Goal: Complete application form

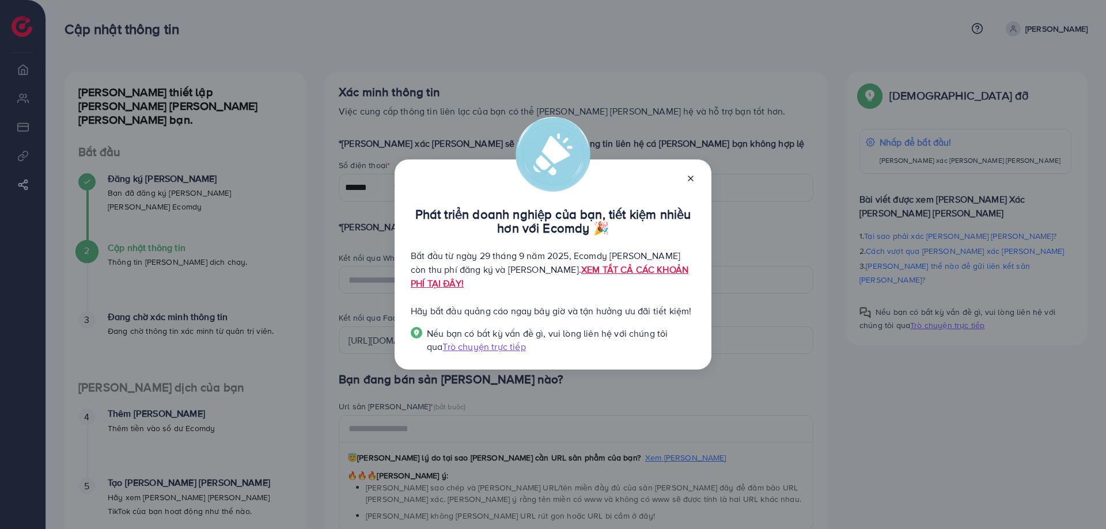
click at [685, 184] on div at bounding box center [686, 177] width 18 height 13
click at [694, 183] on icon at bounding box center [690, 178] width 9 height 9
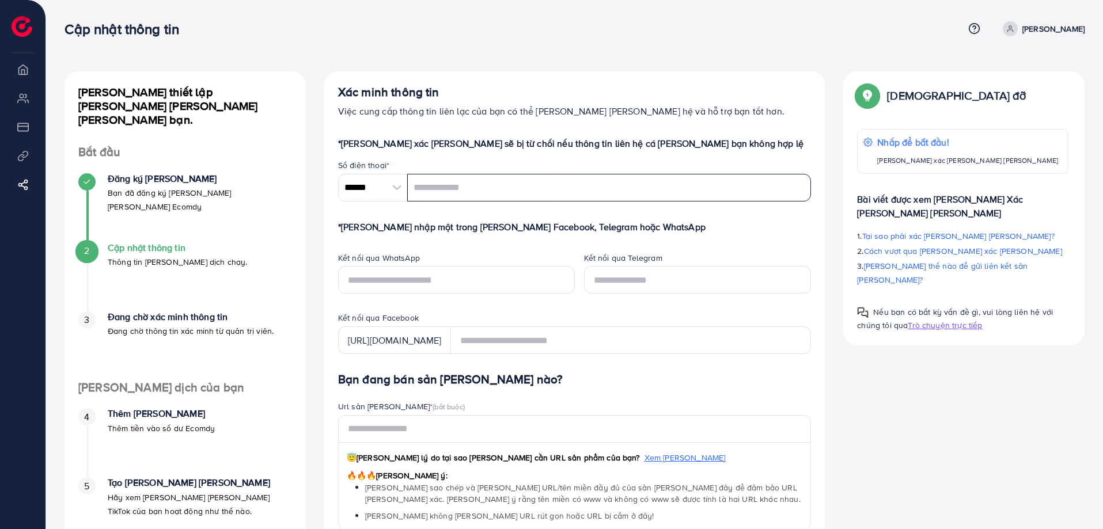
click at [470, 198] on input "tel" at bounding box center [609, 188] width 404 height 28
type input "**********"
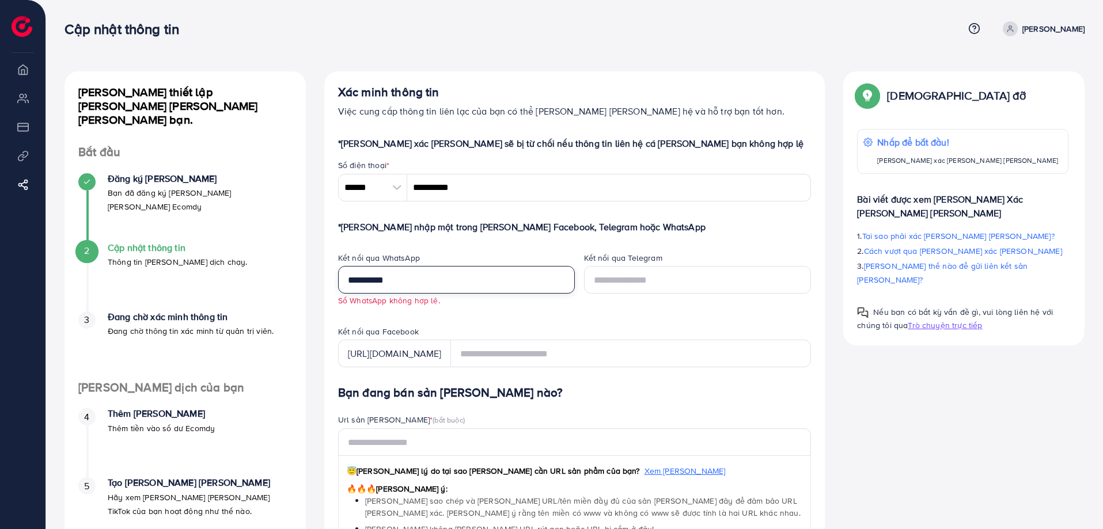
type input "**********"
click at [660, 283] on input "text" at bounding box center [697, 280] width 227 height 28
click at [431, 354] on font "[URL][DOMAIN_NAME]" at bounding box center [395, 353] width 94 height 13
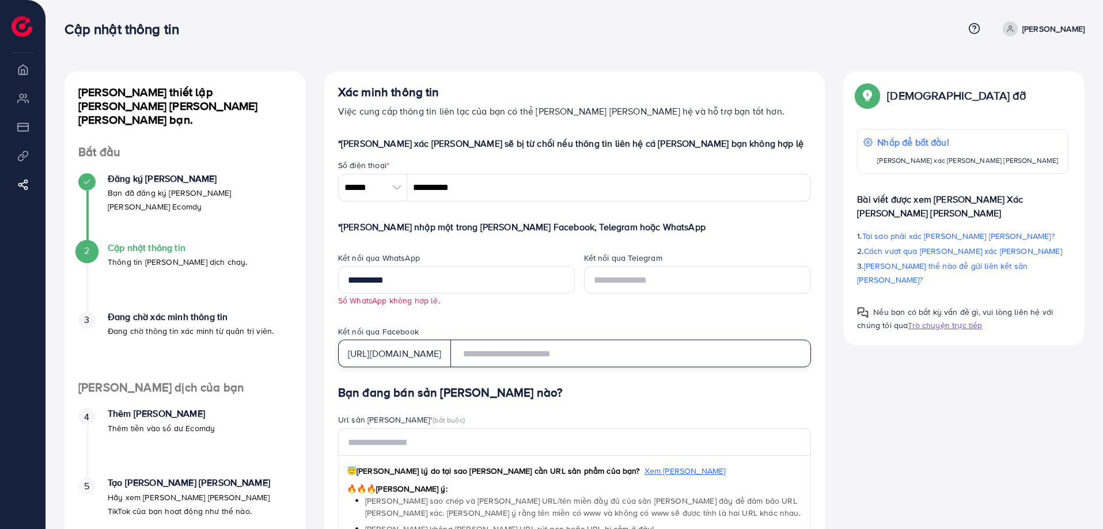
click at [541, 355] on input "text" at bounding box center [630, 354] width 361 height 28
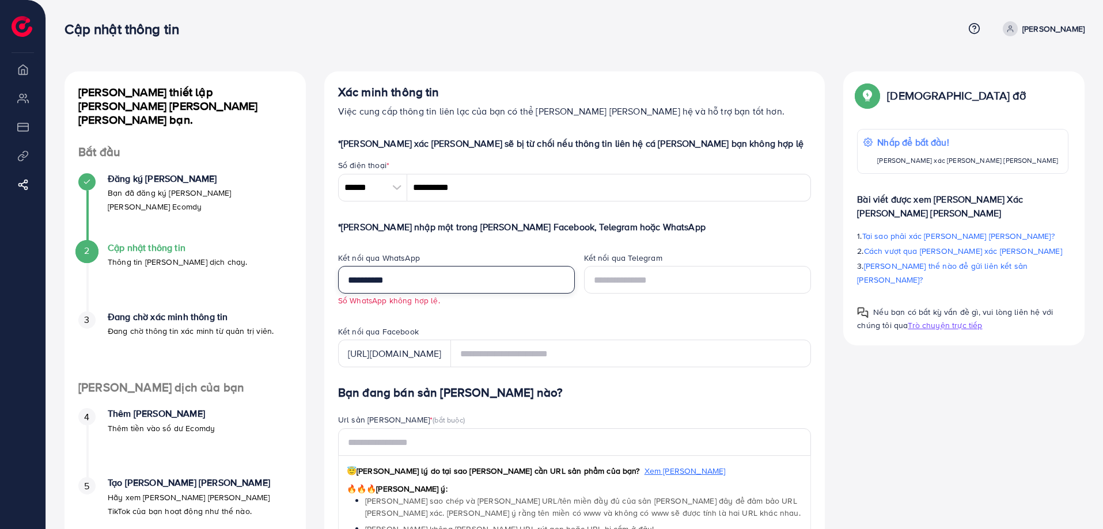
drag, startPoint x: 384, startPoint y: 279, endPoint x: 272, endPoint y: 278, distance: 111.7
click at [276, 278] on div "Hướng dẫn thiết lập nhanh cho doanh nghiệp của bạn. Bắt đầu Đăng ký thành công …" at bounding box center [574, 504] width 1038 height 867
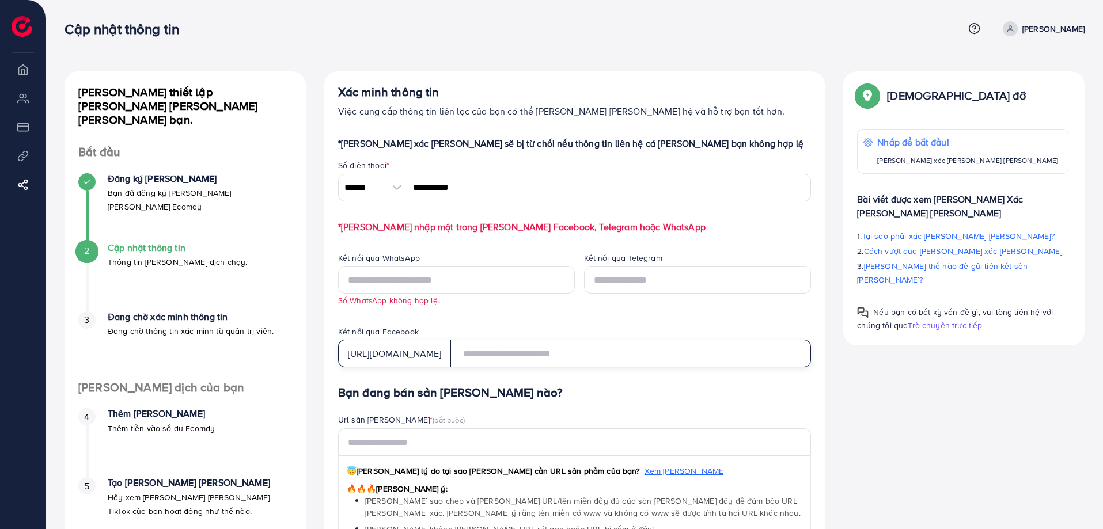
click at [524, 343] on input "text" at bounding box center [630, 354] width 361 height 28
paste input "**********"
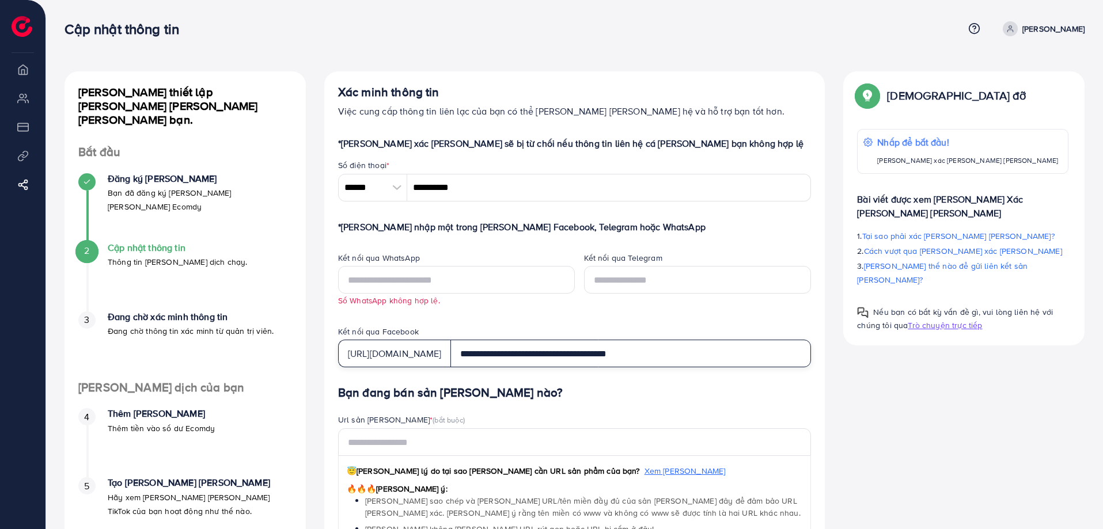
type input "**********"
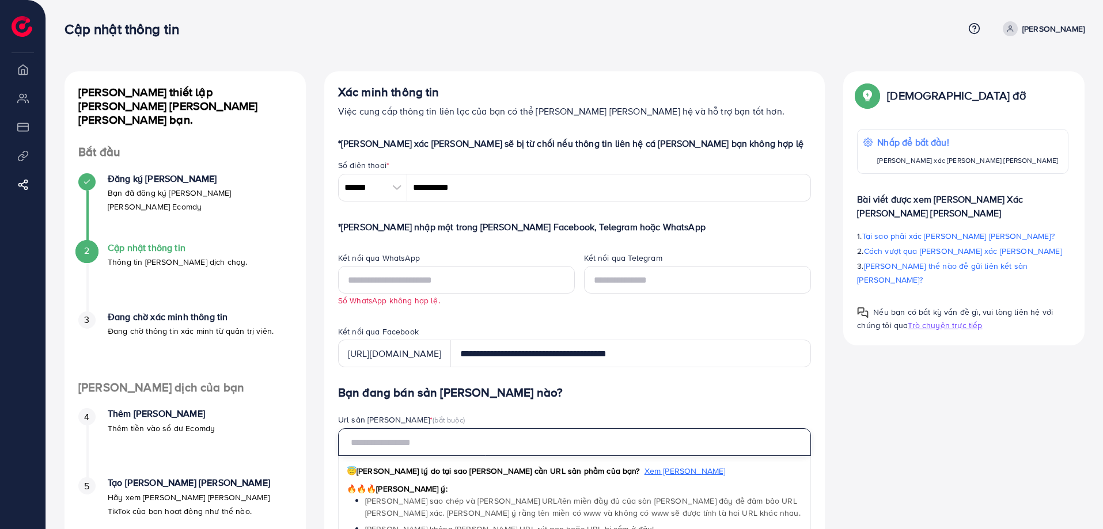
click at [457, 438] on input "text" at bounding box center [574, 442] width 473 height 28
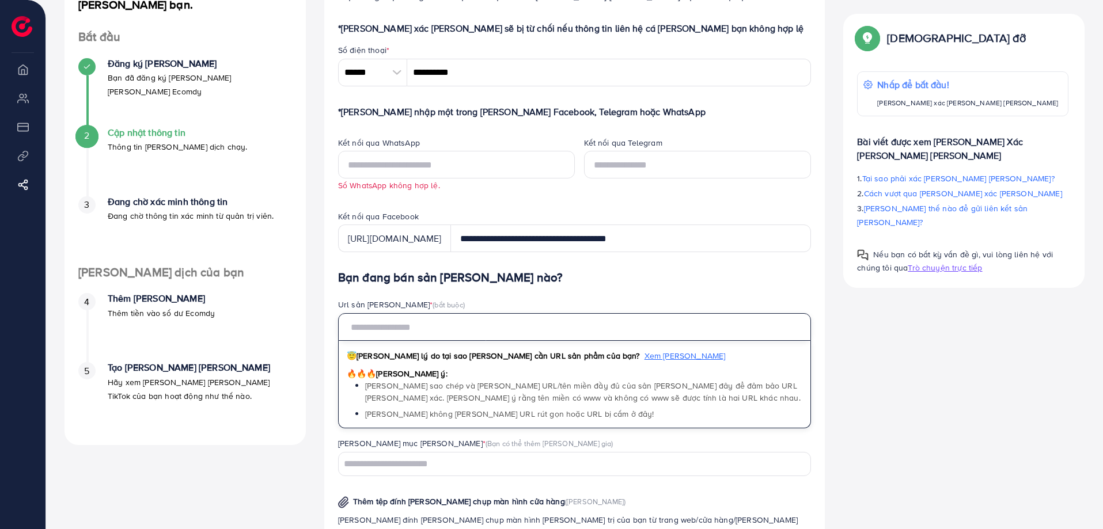
scroll to position [230, 0]
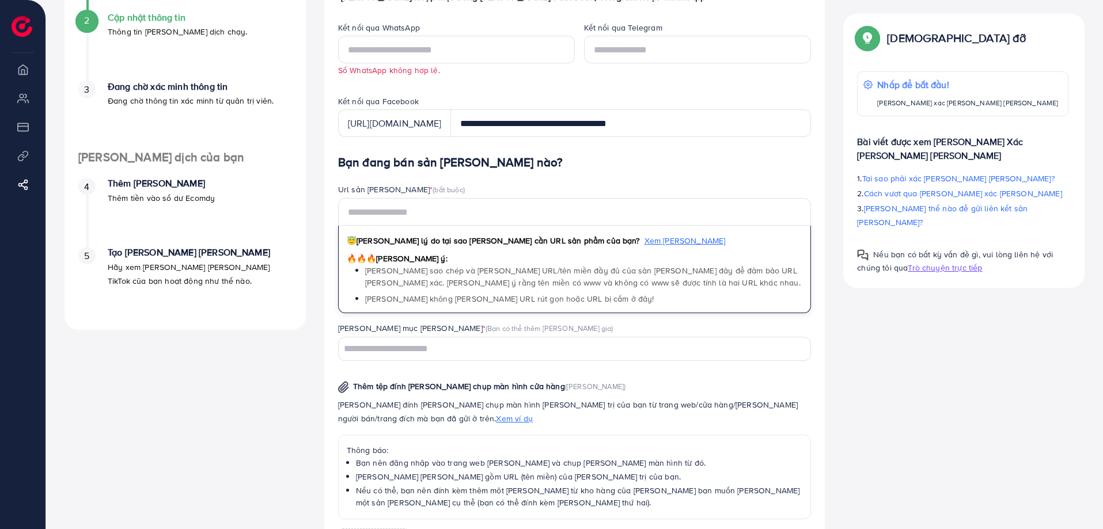
click at [466, 357] on input "Tìm kiếm tùy chọn" at bounding box center [568, 349] width 457 height 18
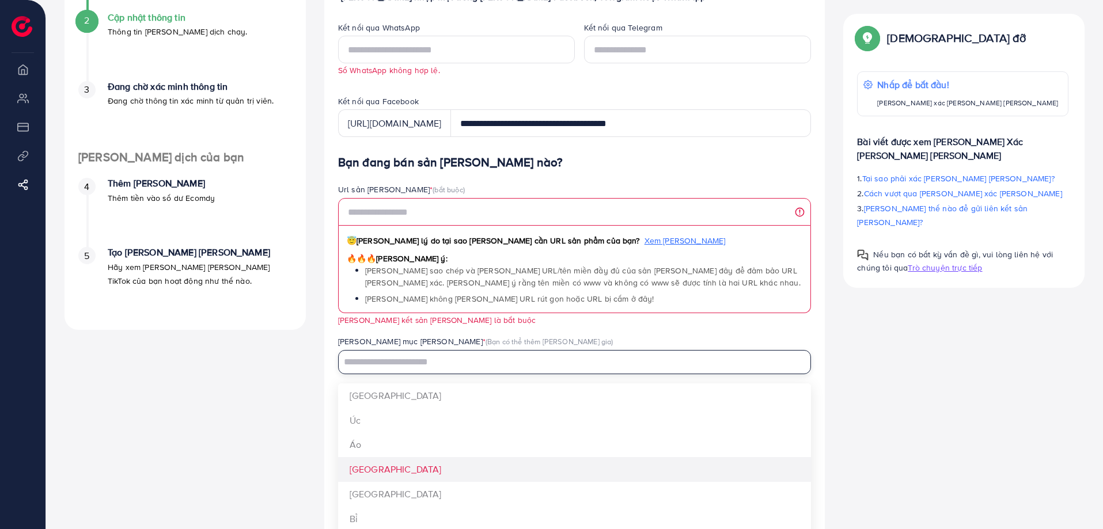
scroll to position [115, 0]
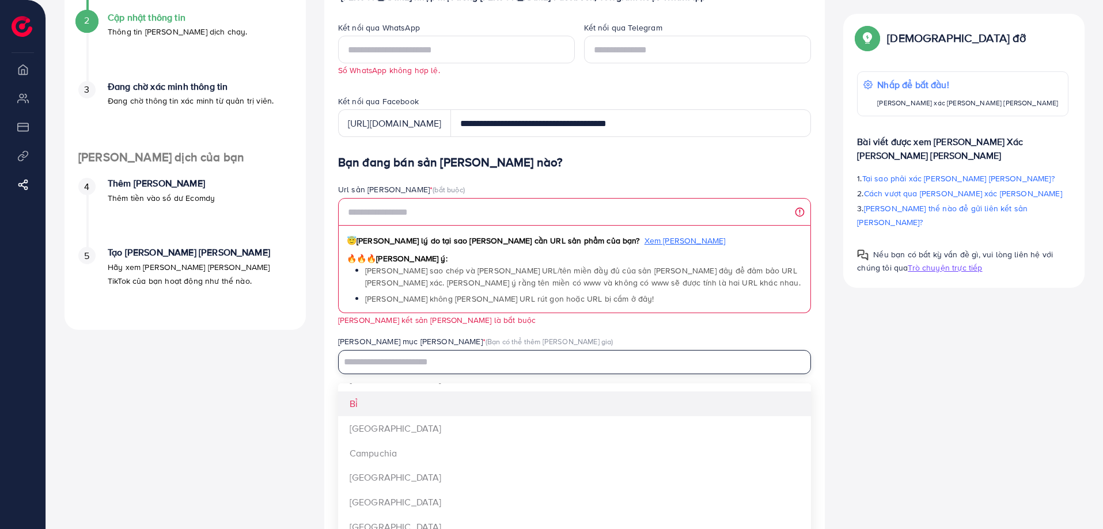
type input "********"
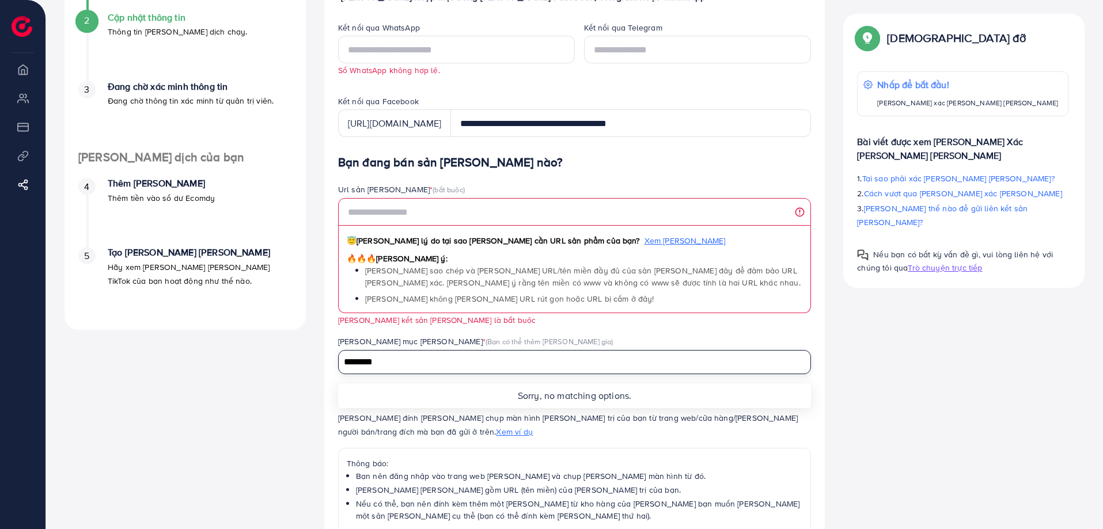
scroll to position [0, 0]
click at [405, 398] on li "Xin lỗi, không có lựa chọn nào phù hợp." at bounding box center [574, 396] width 473 height 25
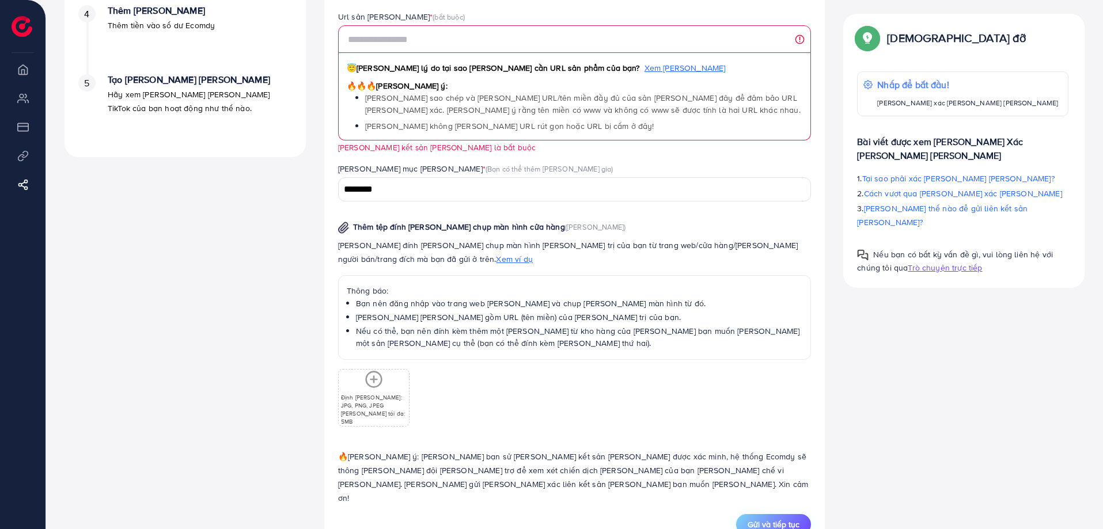
click at [771, 519] on font "Gửi và tiếp tục" at bounding box center [773, 525] width 52 height 12
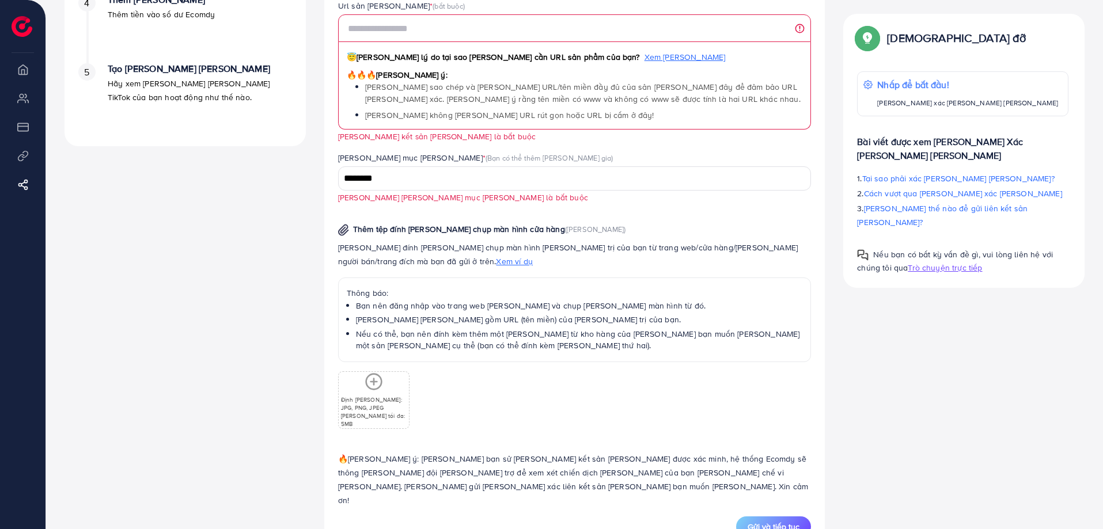
scroll to position [299, 0]
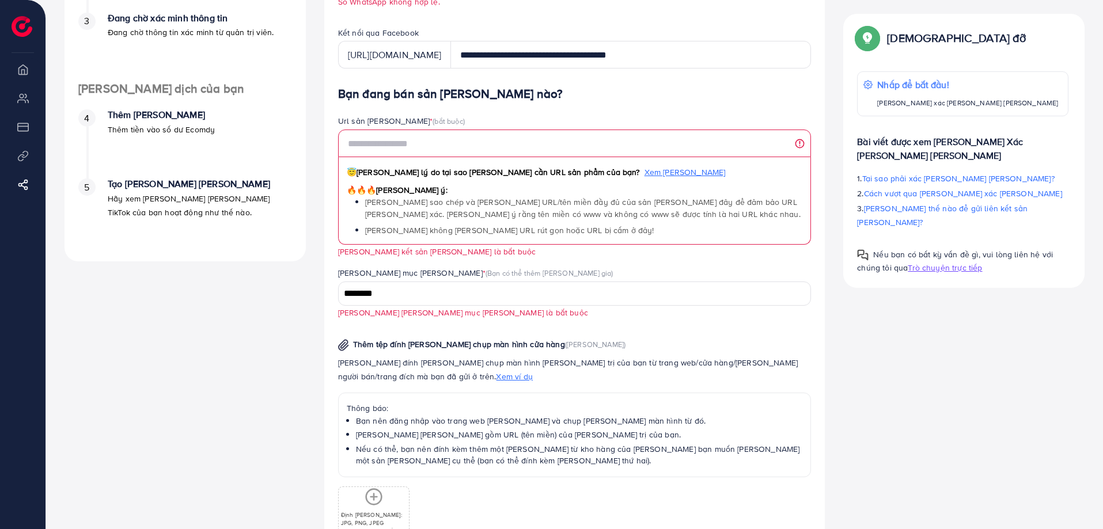
click at [27, 67] on li "Tổng quan" at bounding box center [22, 69] width 45 height 23
click at [24, 77] on li "Tổng quan" at bounding box center [22, 69] width 45 height 23
click at [14, 115] on li "Sự chi trả" at bounding box center [22, 126] width 45 height 23
drag, startPoint x: 25, startPoint y: 115, endPoint x: 25, endPoint y: 69, distance: 46.6
click at [25, 112] on ul "Tổng quan Tài khoản quảng cáo của tôi Sự chi trả Liên kết sản phẩm Chương trình…" at bounding box center [22, 136] width 45 height 157
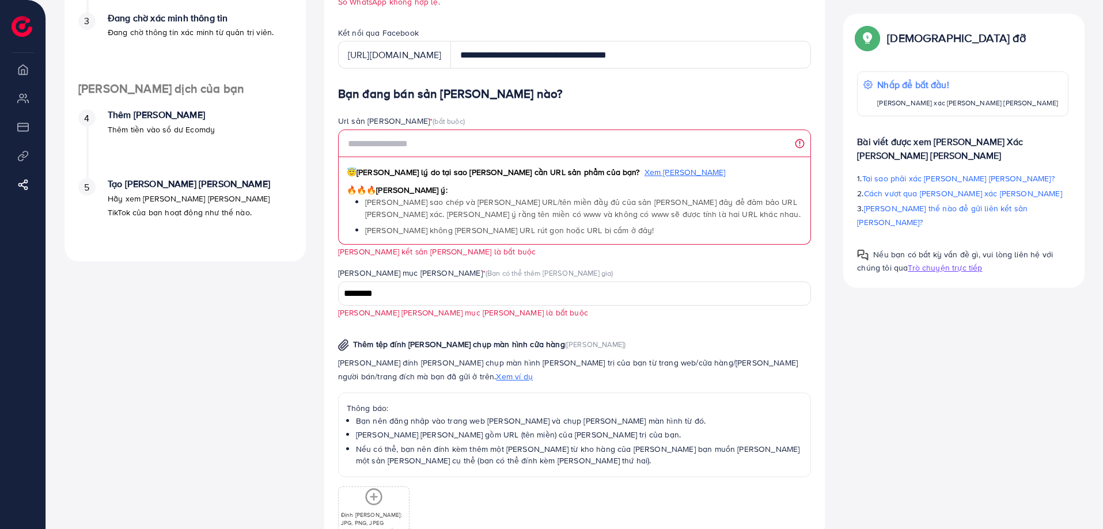
click at [21, 34] on img at bounding box center [22, 26] width 21 height 21
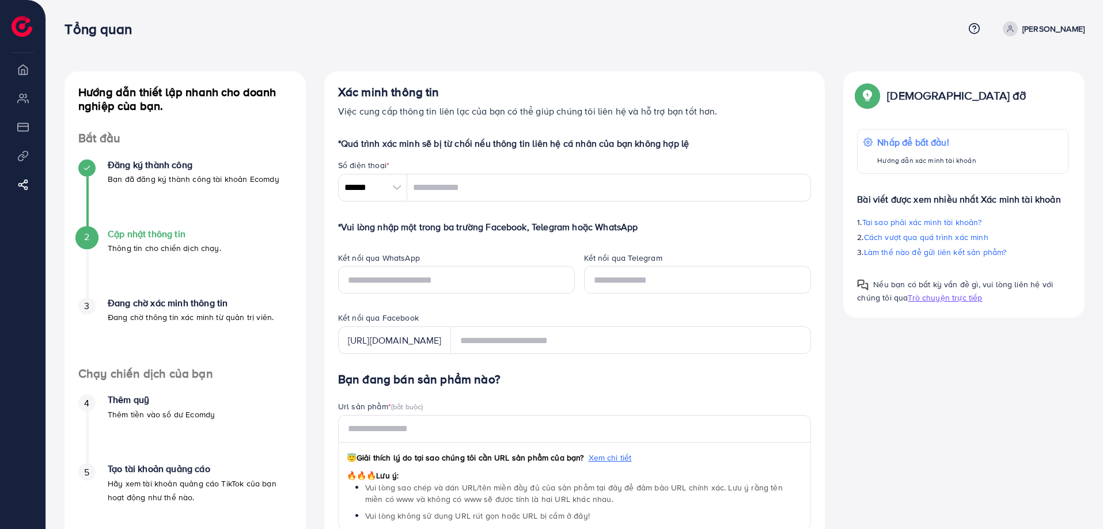
scroll to position [115, 0]
